Goal: Task Accomplishment & Management: Use online tool/utility

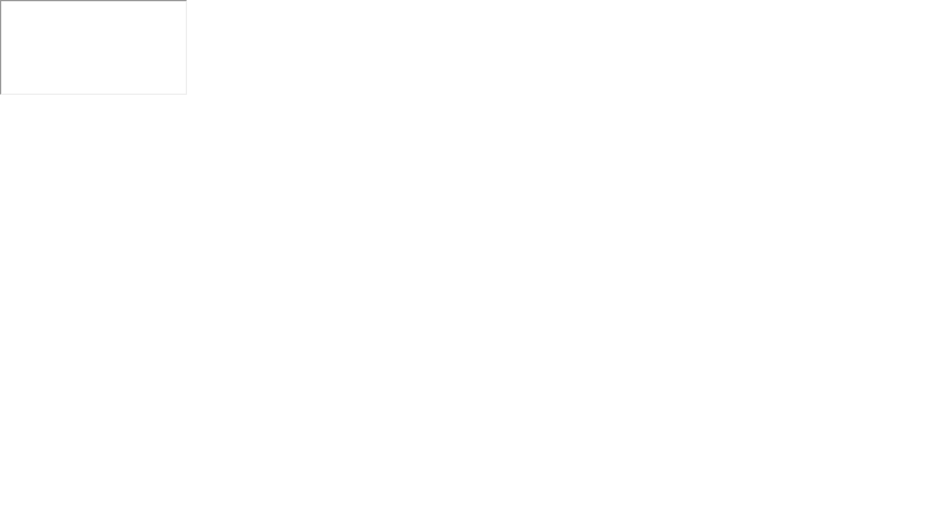
click button "Exam Rules"
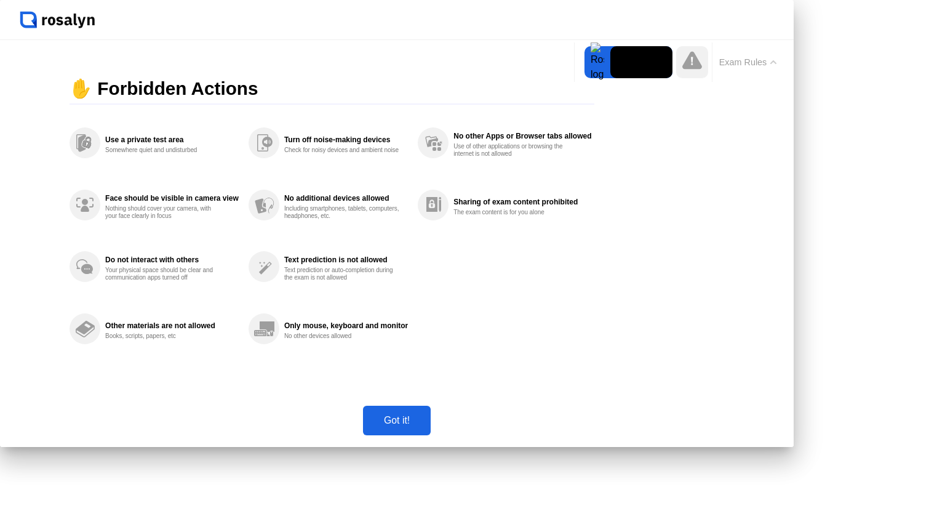
click at [427, 426] on div "Got it!" at bounding box center [397, 420] width 60 height 11
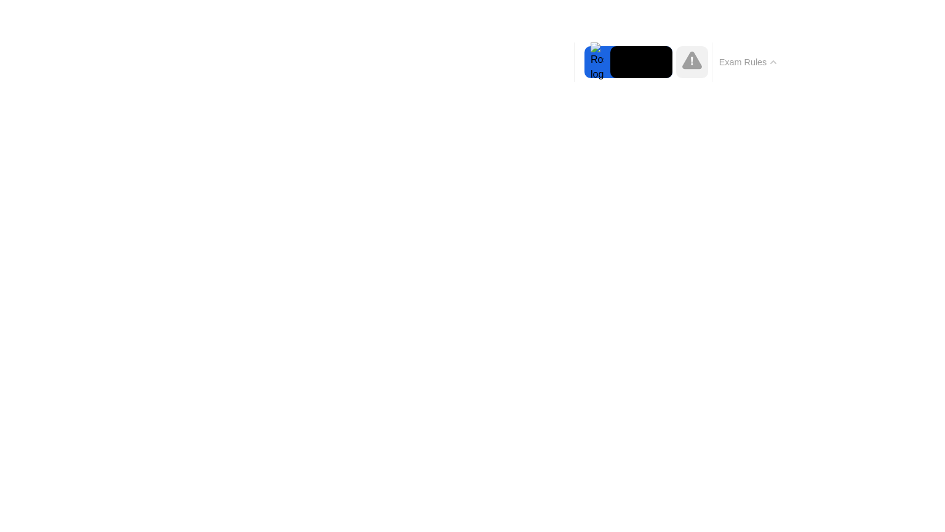
click img
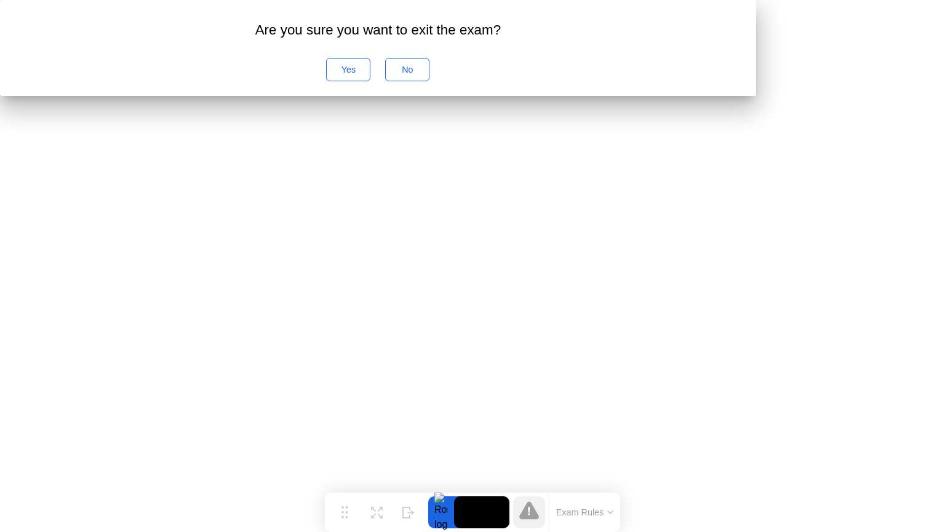
click at [425, 74] on div "No" at bounding box center [407, 70] width 36 height 10
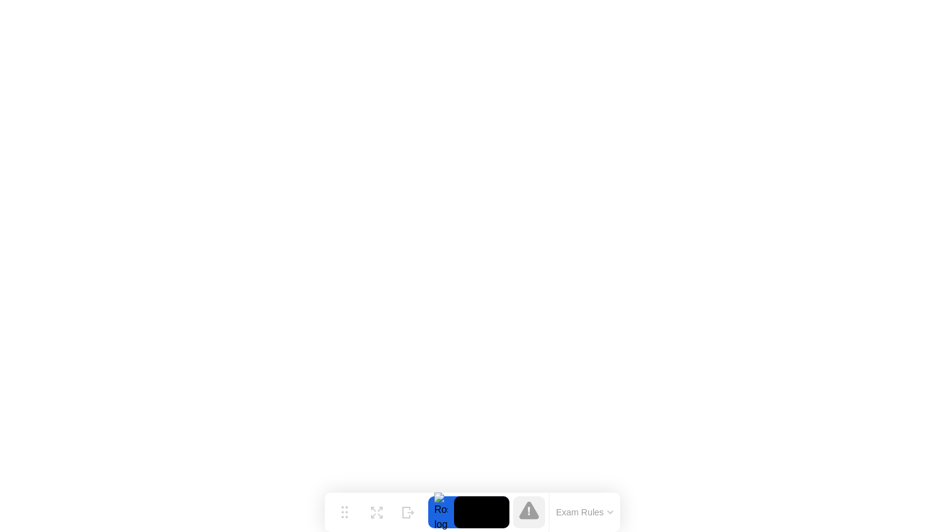
click img
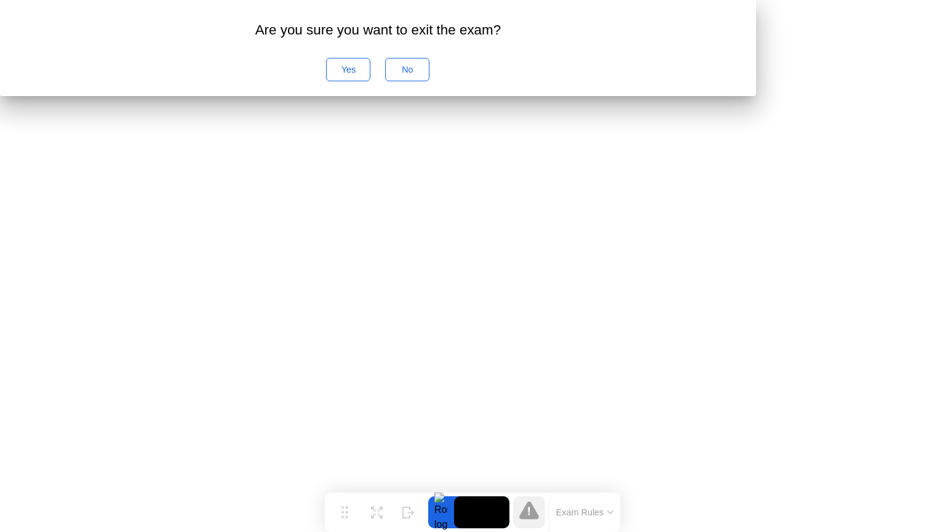
click at [425, 74] on div "No" at bounding box center [407, 70] width 36 height 10
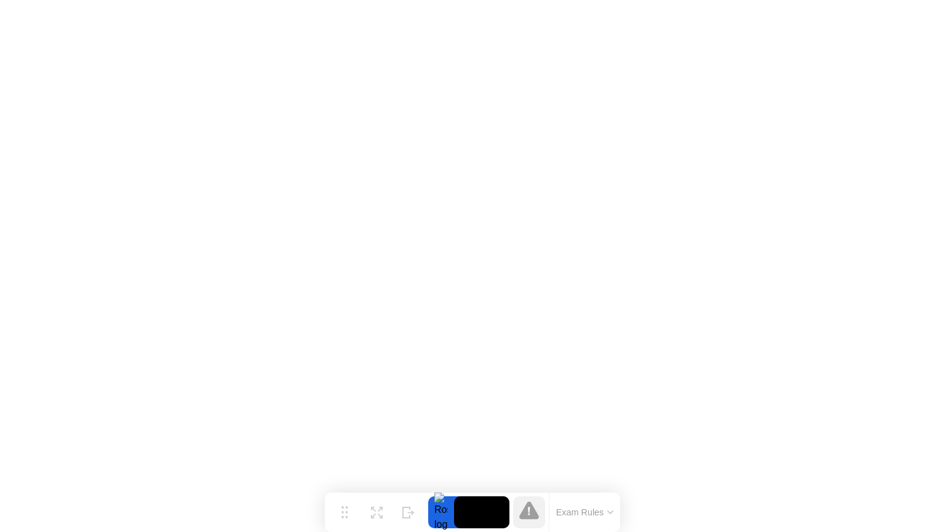
click img
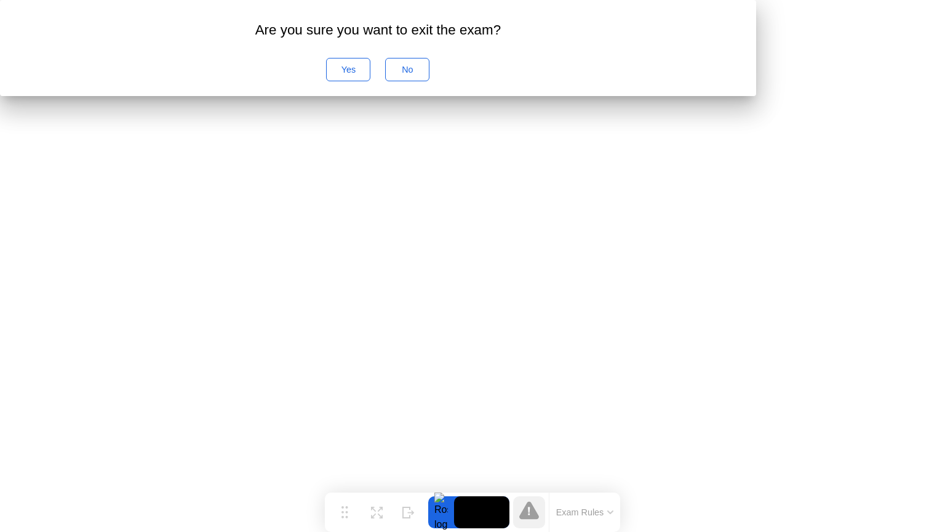
click at [425, 74] on div "No" at bounding box center [407, 70] width 36 height 10
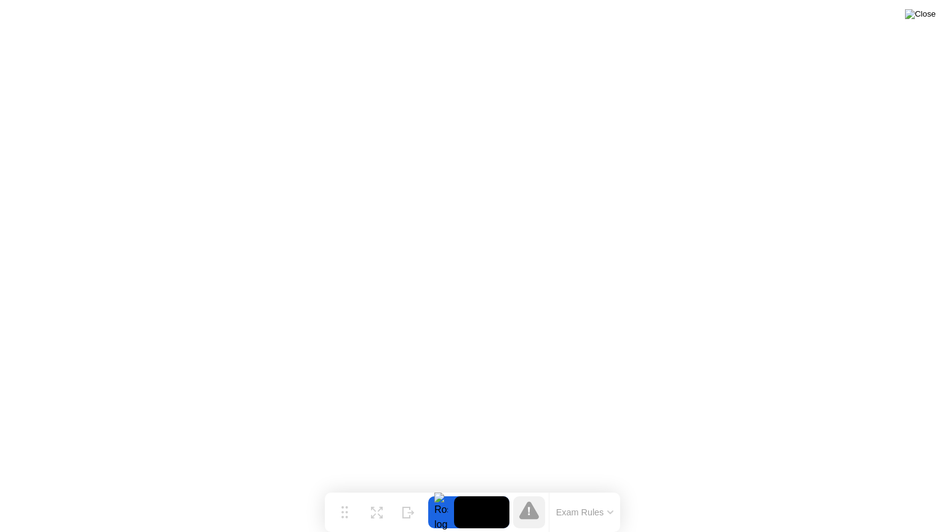
click at [928, 13] on img at bounding box center [920, 14] width 31 height 10
click at [931, 19] on img at bounding box center [920, 14] width 31 height 10
